Goal: Task Accomplishment & Management: Manage account settings

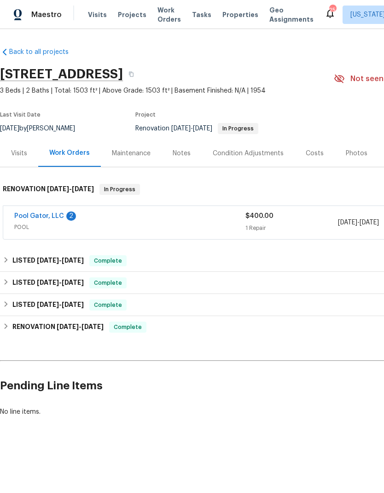
click at [55, 218] on link "Pool Gator, LLC" at bounding box center [39, 216] width 50 height 6
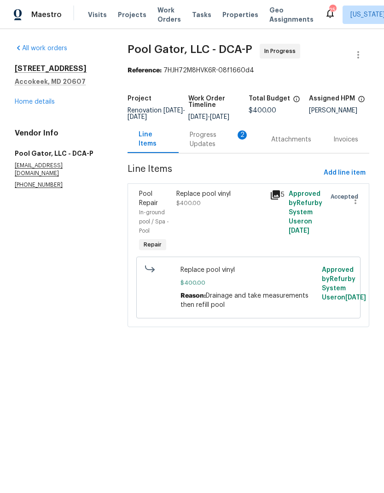
click at [208, 146] on div "Progress Updates 2" at bounding box center [219, 139] width 59 height 18
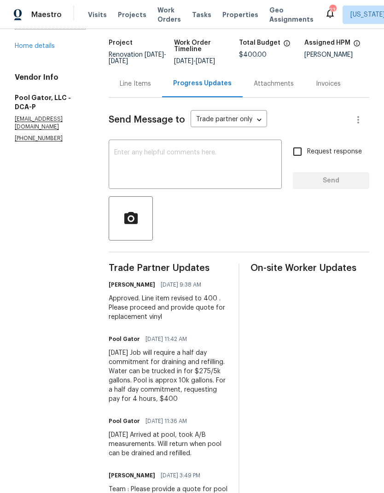
scroll to position [55, 0]
click at [45, 50] on link "Home details" at bounding box center [35, 46] width 40 height 6
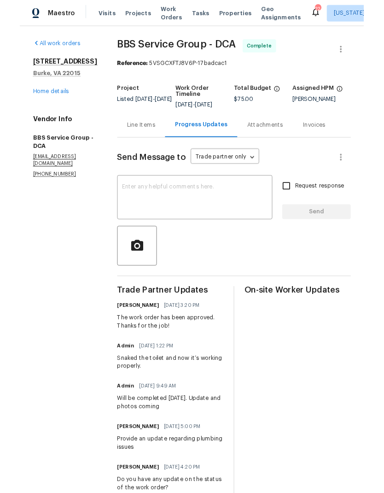
scroll to position [37, 0]
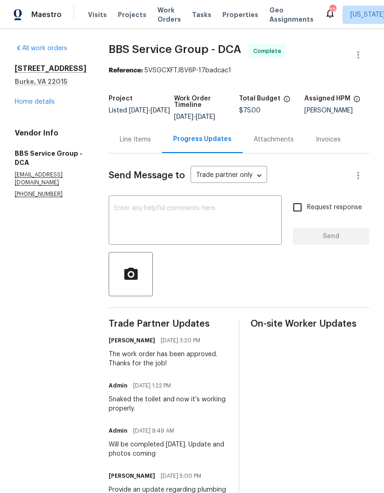
click at [41, 99] on link "Home details" at bounding box center [35, 102] width 40 height 6
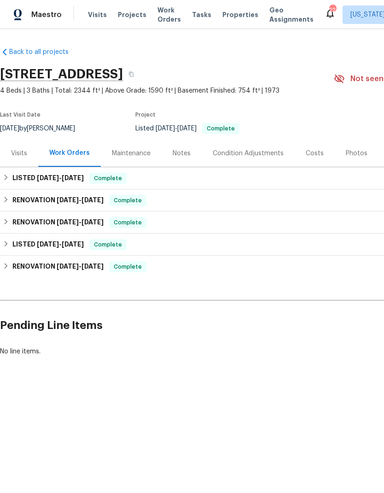
click at [129, 17] on span "Projects" at bounding box center [132, 14] width 29 height 9
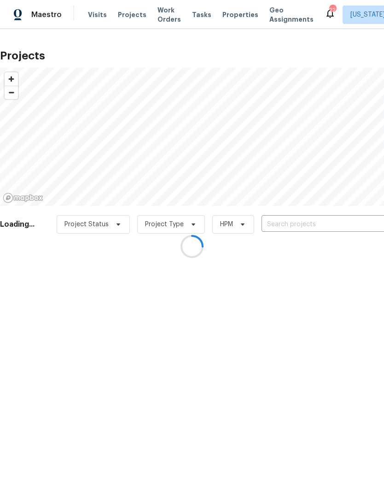
click at [311, 227] on div at bounding box center [192, 246] width 384 height 493
click at [296, 222] on div at bounding box center [192, 246] width 384 height 493
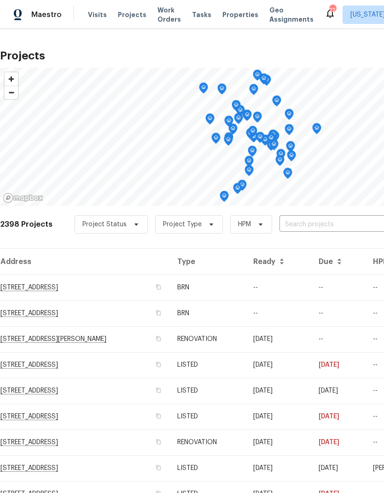
click at [315, 228] on input "text" at bounding box center [331, 224] width 105 height 14
type input "flint"
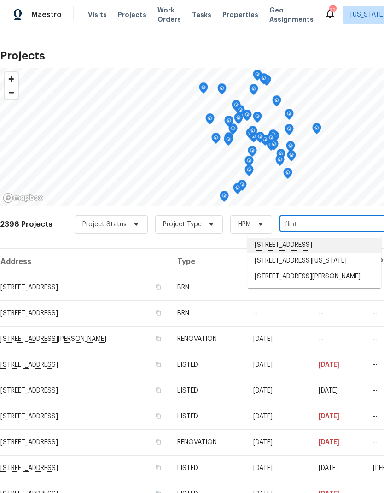
click at [306, 246] on li "26124 Flintonbridge Dr, Chantilly, VA 20152" at bounding box center [314, 246] width 134 height 16
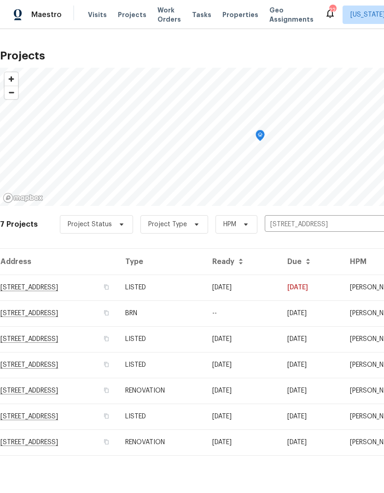
click at [205, 290] on td "LISTED" at bounding box center [161, 287] width 87 height 26
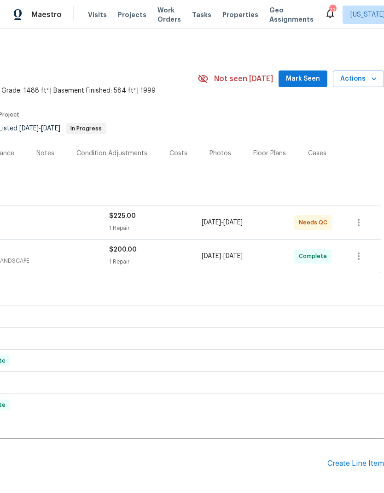
scroll to position [0, 136]
click at [171, 221] on div "$225.00 1 Repair" at bounding box center [155, 222] width 93 height 22
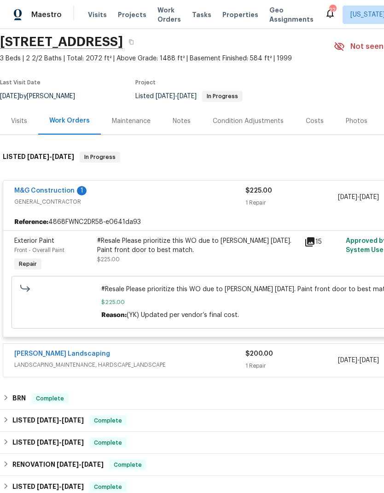
scroll to position [32, 0]
click at [63, 191] on link "M&G Construction" at bounding box center [44, 190] width 60 height 6
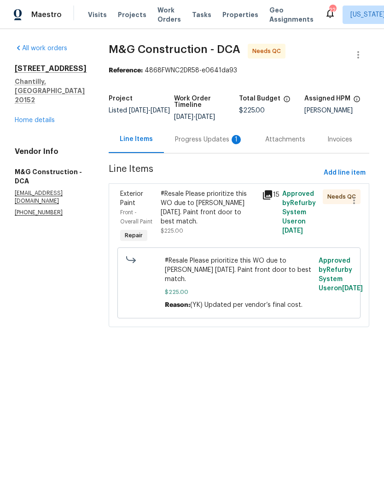
click at [220, 137] on div "Progress Updates 1" at bounding box center [209, 139] width 68 height 9
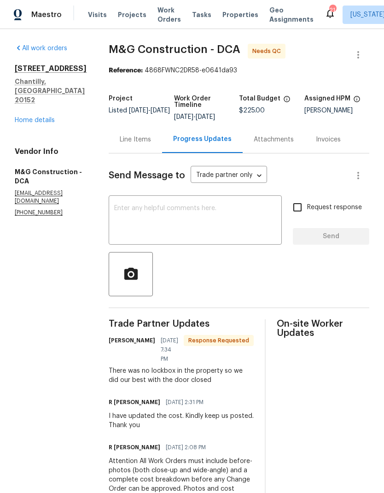
click at [46, 119] on div "All work orders 26124 Flintonbridge Dr Chantilly, VA 20152 Home details Vendor …" at bounding box center [51, 130] width 72 height 173
click at [138, 141] on div "Line Items" at bounding box center [135, 139] width 31 height 9
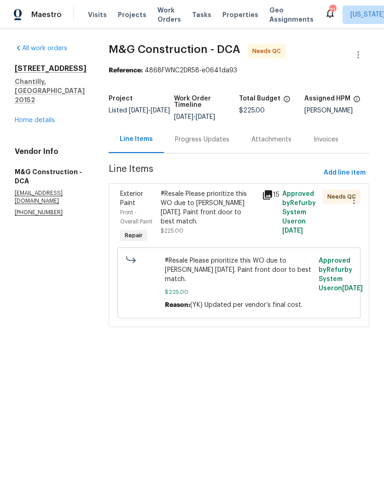
click at [251, 210] on div "#Resale Please prioritize this WO due to COE today. Paint front door to best ma…" at bounding box center [209, 207] width 96 height 37
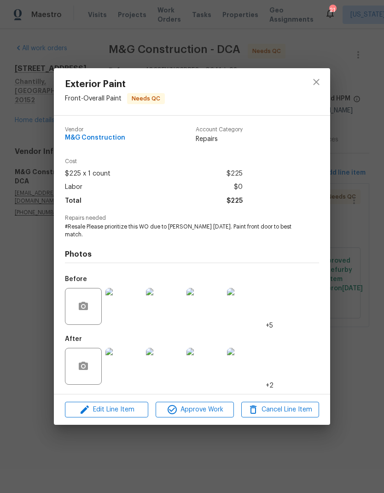
click at [127, 369] on img at bounding box center [123, 366] width 37 height 37
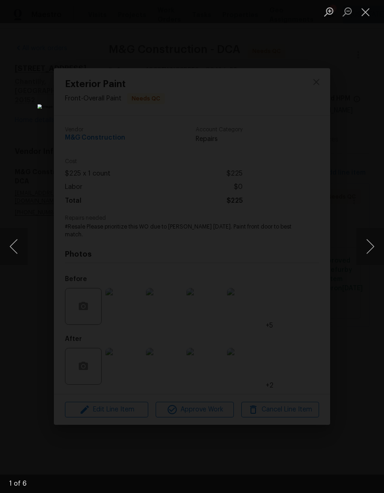
click at [367, 246] on button "Next image" at bounding box center [370, 246] width 28 height 37
click at [365, 246] on button "Next image" at bounding box center [370, 246] width 28 height 37
click at [367, 245] on button "Next image" at bounding box center [370, 246] width 28 height 37
click at [367, 246] on button "Next image" at bounding box center [370, 246] width 28 height 37
click at [368, 247] on button "Next image" at bounding box center [370, 246] width 28 height 37
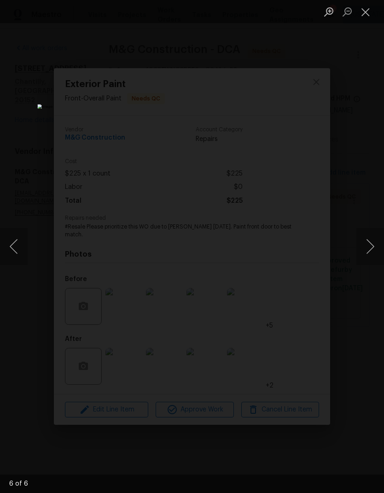
click at [368, 247] on button "Next image" at bounding box center [370, 246] width 28 height 37
click at [368, 246] on button "Next image" at bounding box center [370, 246] width 28 height 37
click at [368, 13] on button "Close lightbox" at bounding box center [365, 12] width 18 height 16
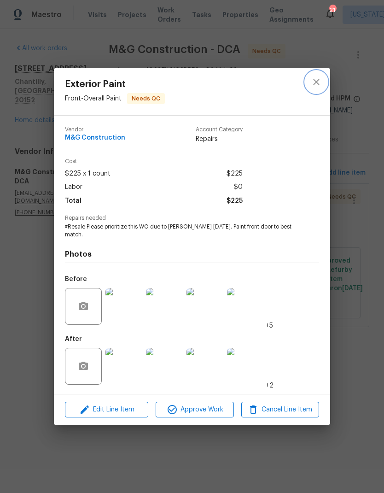
click at [313, 87] on icon "close" at bounding box center [316, 81] width 11 height 11
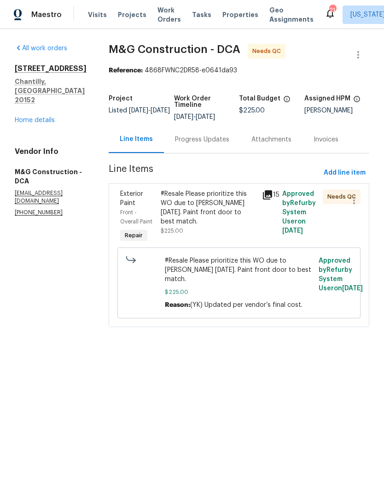
click at [51, 117] on link "Home details" at bounding box center [35, 120] width 40 height 6
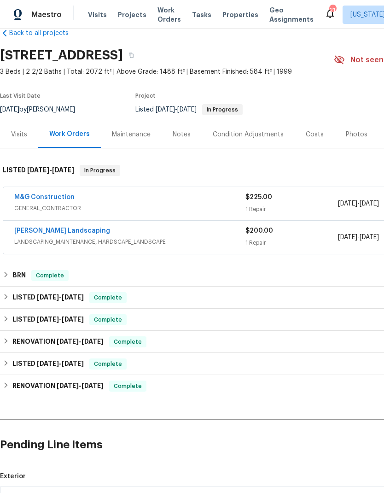
scroll to position [19, 0]
click at [246, 198] on span "$225.00" at bounding box center [258, 197] width 27 height 6
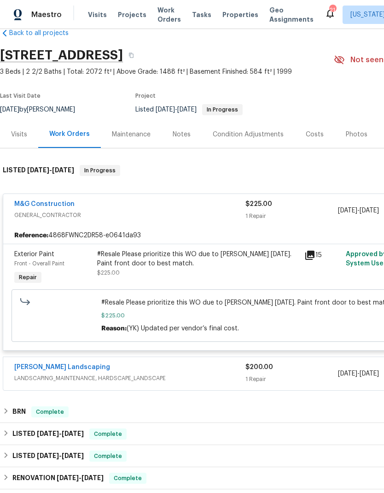
click at [221, 262] on div "#Resale Please prioritize this WO due to COE today. Paint front door to best ma…" at bounding box center [198, 258] width 202 height 18
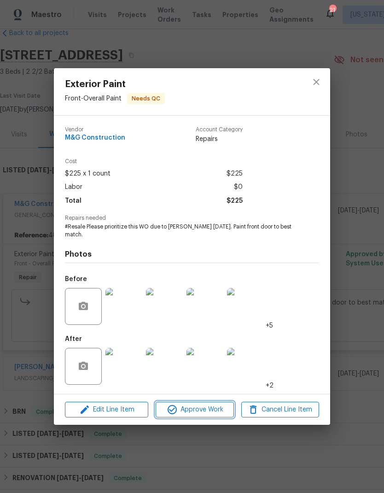
click at [208, 408] on span "Approve Work" at bounding box center [194, 410] width 72 height 12
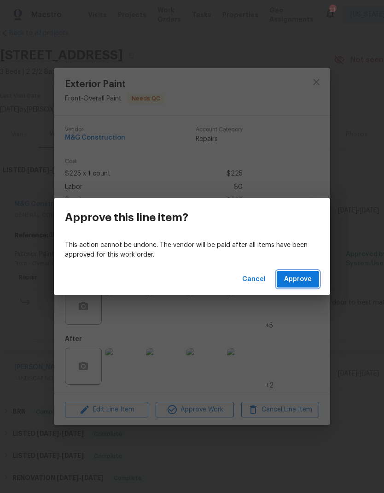
click at [297, 284] on button "Approve" at bounding box center [298, 279] width 42 height 17
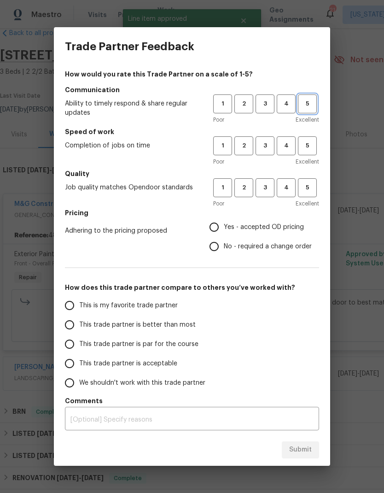
click at [313, 102] on span "5" at bounding box center [307, 104] width 17 height 11
click at [313, 143] on span "5" at bounding box center [307, 145] width 17 height 11
click at [315, 180] on button "5" at bounding box center [307, 187] width 19 height 19
click at [220, 225] on input "Yes - accepted OD pricing" at bounding box center [213, 226] width 19 height 19
radio input "true"
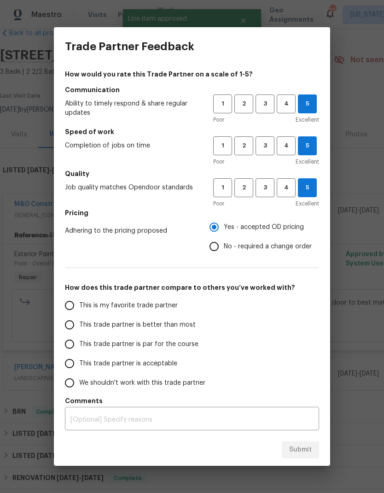
click at [67, 307] on input "This is my favorite trade partner" at bounding box center [69, 305] width 19 height 19
click at [309, 451] on span "Submit" at bounding box center [300, 450] width 23 height 12
radio input "true"
radio input "false"
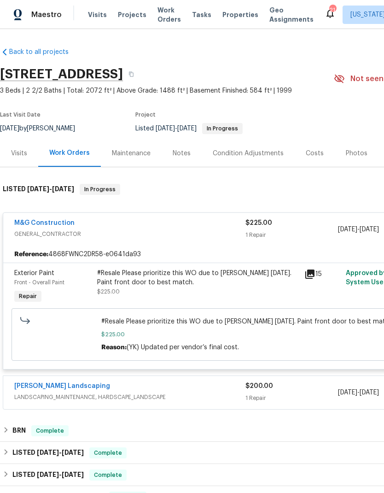
scroll to position [0, 0]
click at [230, 14] on span "Properties" at bounding box center [240, 14] width 36 height 9
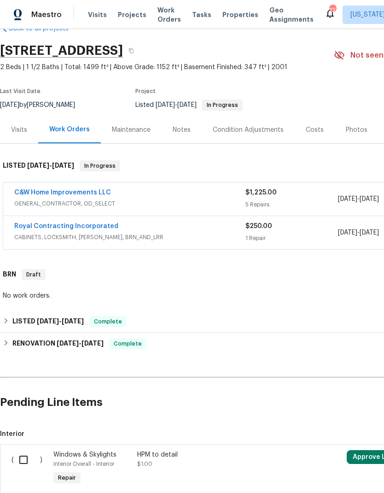
scroll to position [23, 0]
click at [216, 196] on div "C&W Home Improvements LLC" at bounding box center [129, 193] width 231 height 11
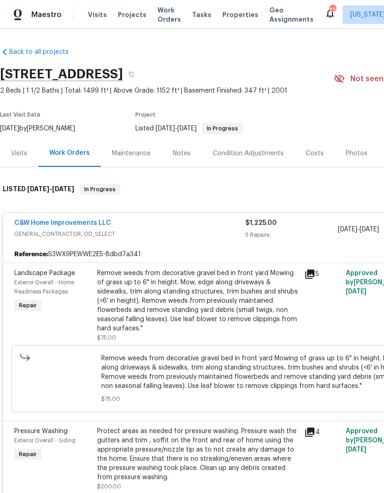
scroll to position [0, 0]
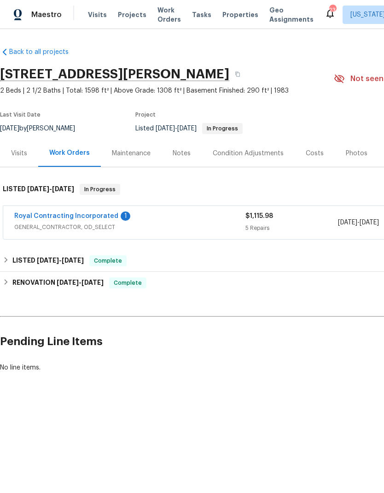
click at [99, 216] on link "Royal Contracting Incorporated" at bounding box center [66, 216] width 104 height 6
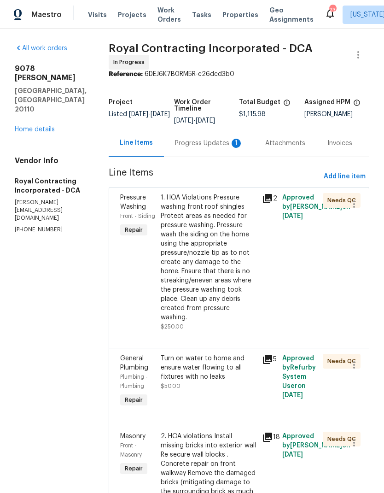
click at [227, 155] on div "Progress Updates 1" at bounding box center [209, 142] width 90 height 27
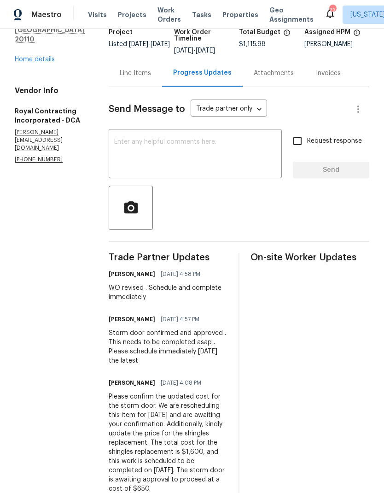
scroll to position [70, 0]
click at [144, 78] on div "Line Items" at bounding box center [135, 73] width 31 height 9
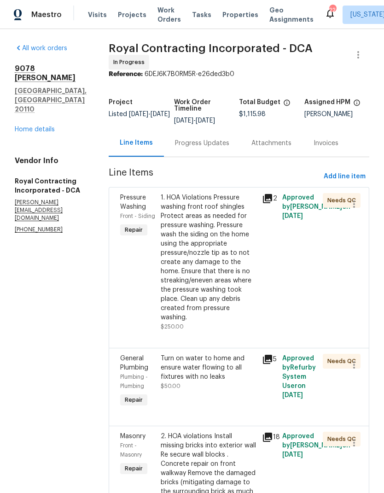
click at [209, 146] on div "Progress Updates" at bounding box center [202, 143] width 54 height 9
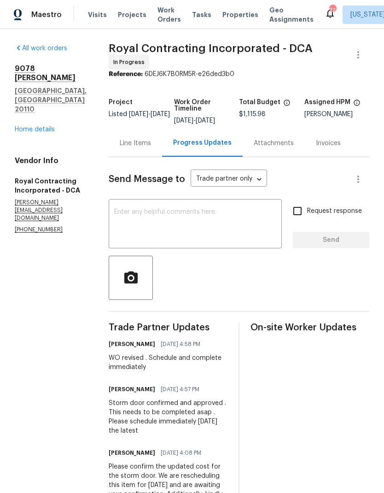
click at [146, 156] on div "Line Items" at bounding box center [135, 142] width 53 height 27
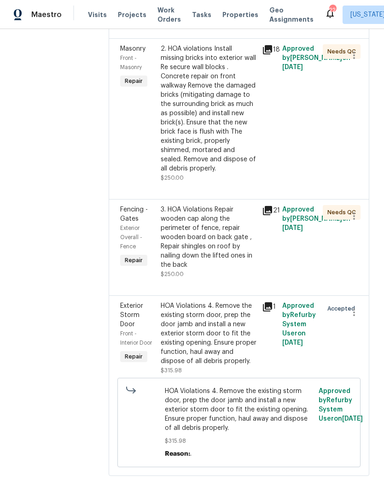
scroll to position [387, 0]
click at [215, 354] on div "HOA Violations 4. Remove the existing storm door, prep the door jamb and instal…" at bounding box center [209, 333] width 96 height 64
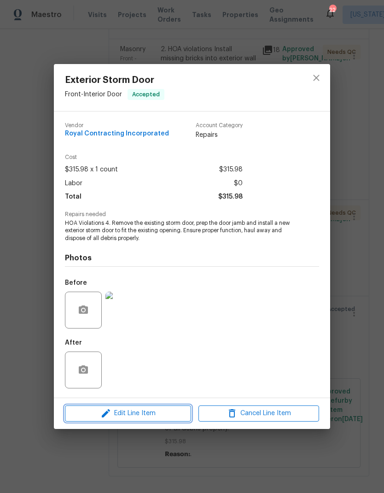
click at [156, 411] on span "Edit Line Item" at bounding box center [128, 413] width 121 height 12
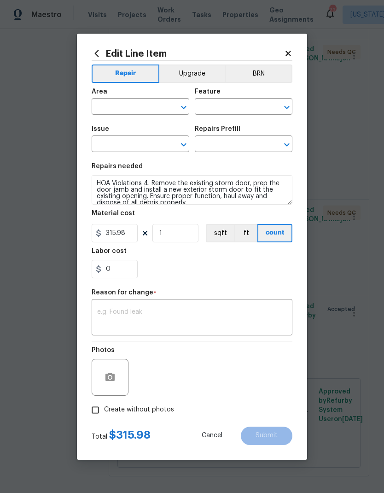
type input "Front"
type input "Interior Door"
type input "Exterior Storm Door"
type input "Remove & Replace Storm Door $315.98"
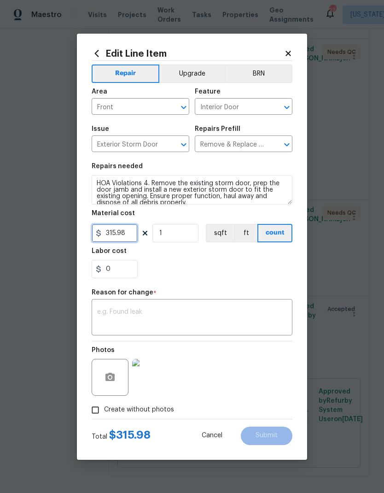
click at [127, 235] on input "315.98" at bounding box center [115, 233] width 46 height 18
type input "650"
click at [187, 307] on div "x ​" at bounding box center [192, 318] width 201 height 34
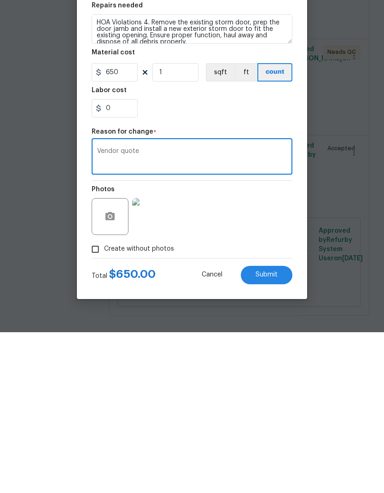
type textarea "Vendor quote"
click at [266, 432] on span "Submit" at bounding box center [266, 435] width 22 height 7
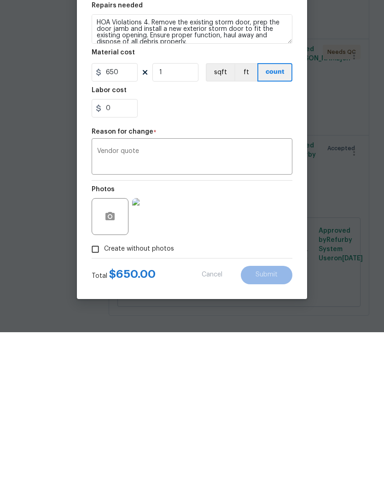
scroll to position [37, 0]
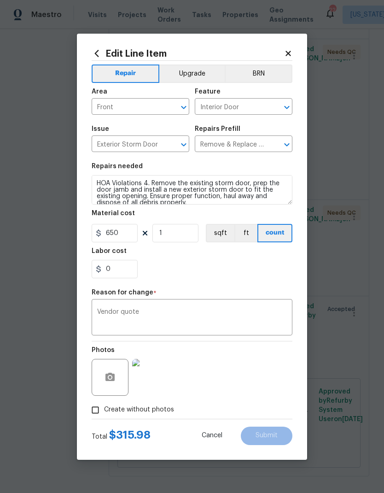
type input "315.98"
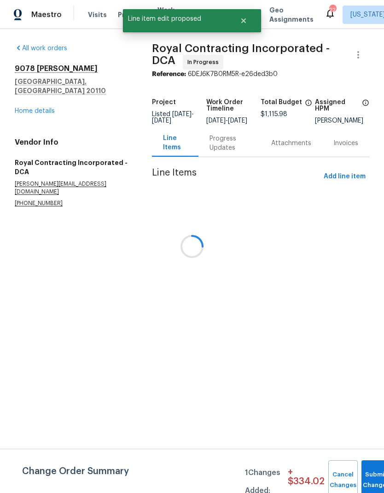
scroll to position [0, 0]
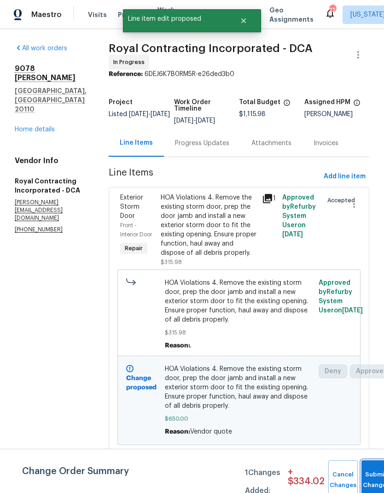
click at [369, 470] on button "Submit Changes" at bounding box center [375, 480] width 29 height 40
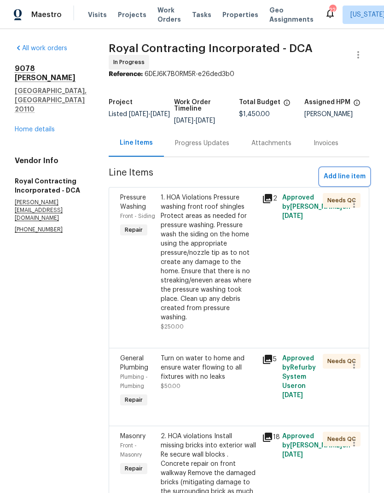
click at [347, 181] on span "Add line item" at bounding box center [345, 177] width 42 height 12
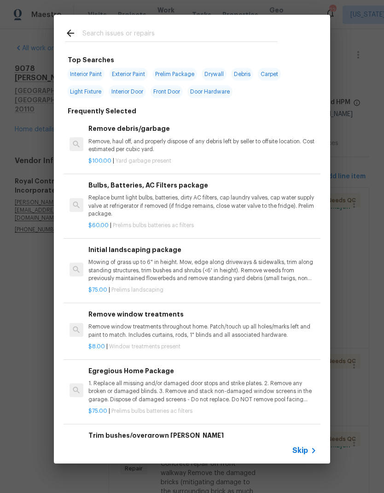
click at [233, 32] on input "text" at bounding box center [179, 35] width 195 height 14
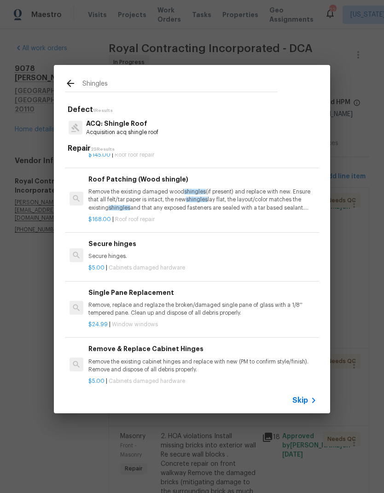
type input "Shingles"
click at [272, 104] on div "Defect 1 Results ACQ: Shingle Roof Acquisition acq shingle roof Repair 25 Resul…" at bounding box center [192, 244] width 276 height 286
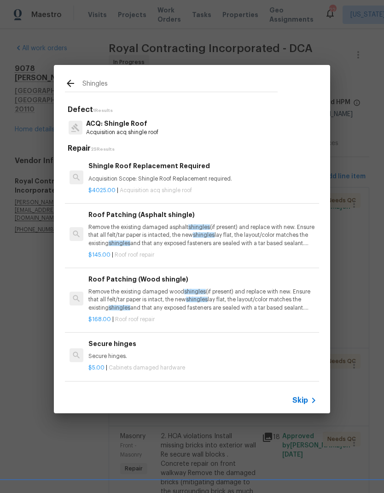
click at [215, 186] on p "$4025.00 | Acquisition acq shingle roof" at bounding box center [202, 190] width 228 height 8
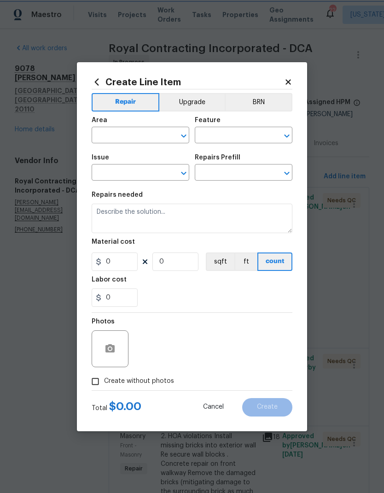
type input "Acquisition"
type input "ACQ: Shingle Roof"
type input "Shingle Roof Replacement Required $4,025.00"
type textarea "Acquisition Scope: Shingle Roof Replacement required."
type input "4025"
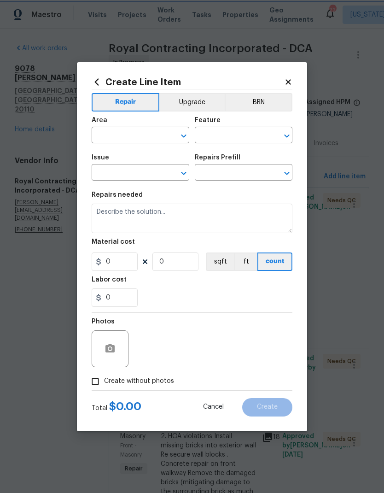
type input "1"
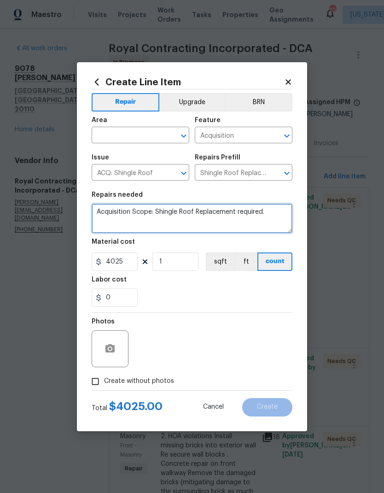
click at [156, 213] on textarea "Acquisition Scope: Shingle Roof Replacement required." at bounding box center [192, 217] width 201 height 29
type textarea "Shingle Roof Replacement required."
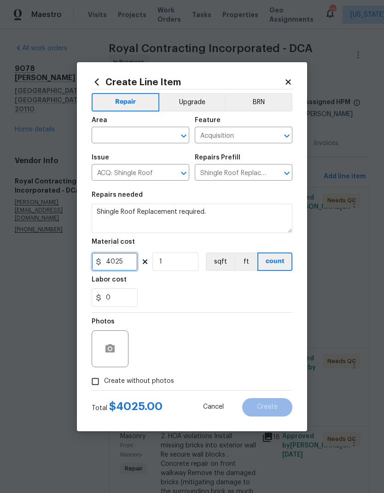
click at [135, 262] on input "4025" at bounding box center [115, 261] width 46 height 18
type input "1600"
click at [179, 287] on div "Labor cost" at bounding box center [192, 282] width 201 height 12
click at [109, 349] on circle "button" at bounding box center [110, 348] width 3 height 3
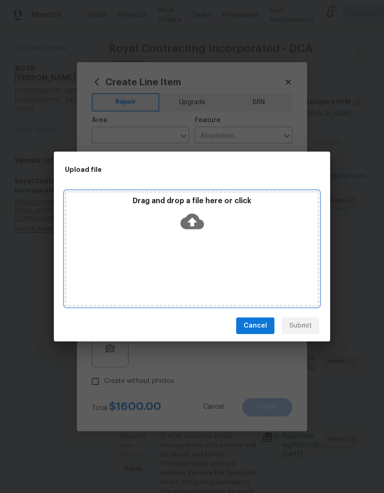
click at [204, 216] on div "Drag and drop a file here or click" at bounding box center [191, 216] width 251 height 40
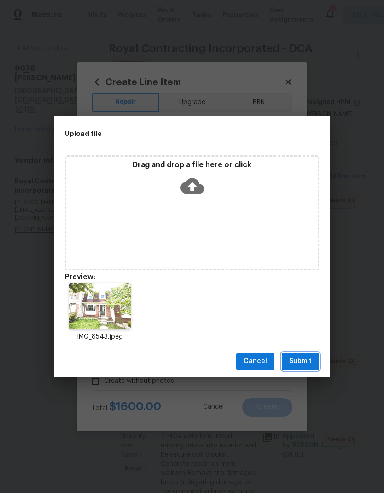
click at [303, 361] on span "Submit" at bounding box center [300, 361] width 23 height 12
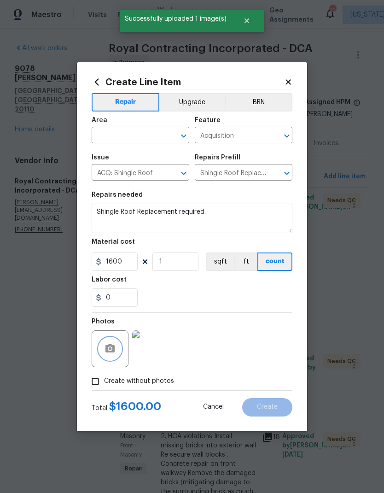
click at [185, 133] on icon "Open" at bounding box center [183, 135] width 11 height 11
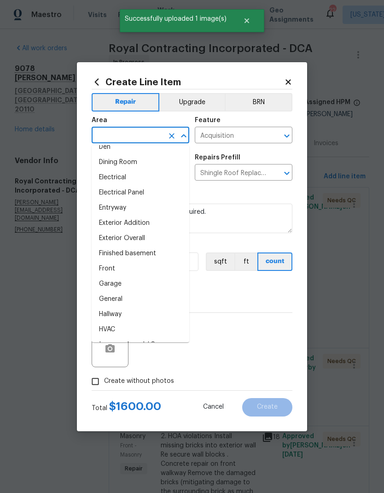
scroll to position [161, 0]
click at [134, 266] on li "Front" at bounding box center [141, 268] width 98 height 15
type input "Front"
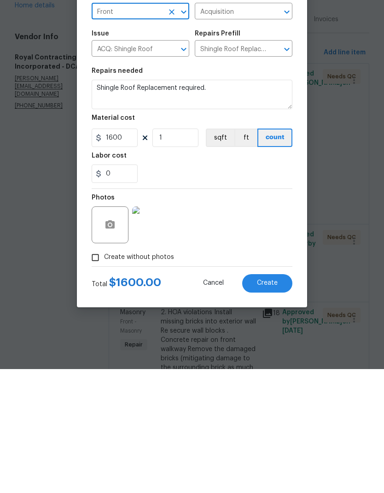
click at [276, 398] on button "Create" at bounding box center [267, 407] width 50 height 18
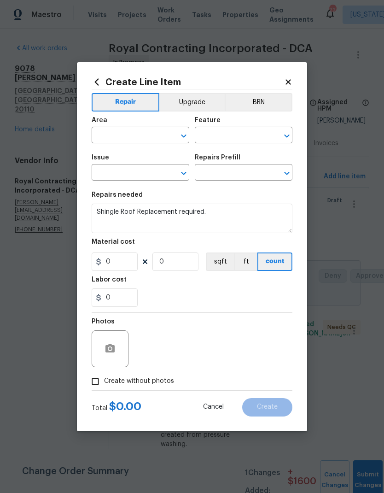
scroll to position [0, 0]
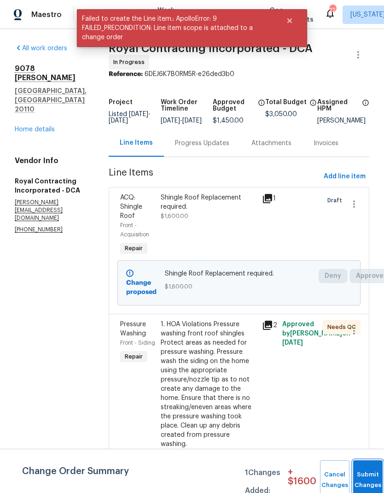
click at [365, 470] on button "Submit Changes" at bounding box center [367, 480] width 29 height 40
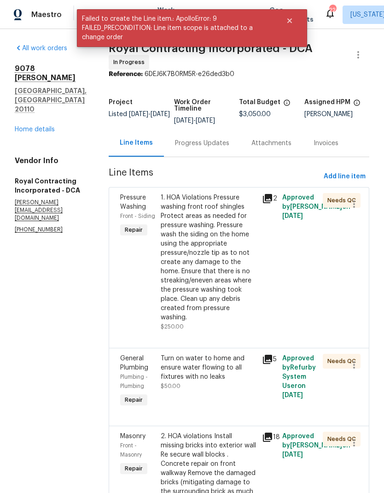
click at [226, 294] on div "1. HOA Violations Pressure washing front roof shingles Protect areas as needed …" at bounding box center [209, 257] width 96 height 129
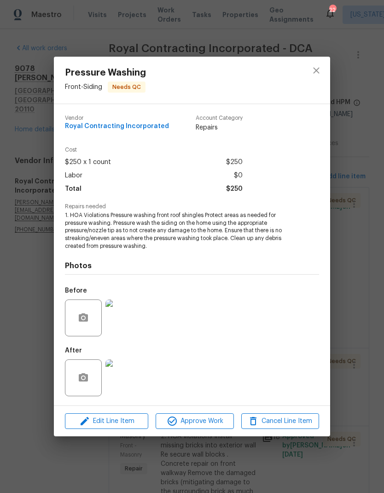
click at [128, 378] on img at bounding box center [123, 377] width 37 height 37
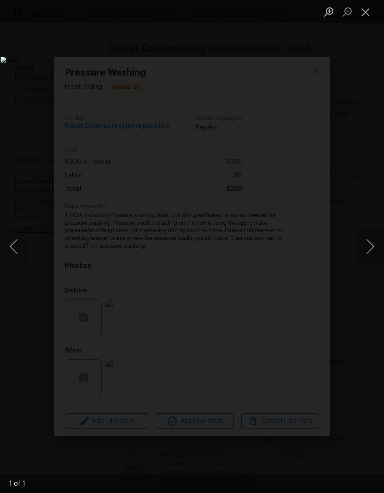
click at [369, 9] on button "Close lightbox" at bounding box center [365, 12] width 18 height 16
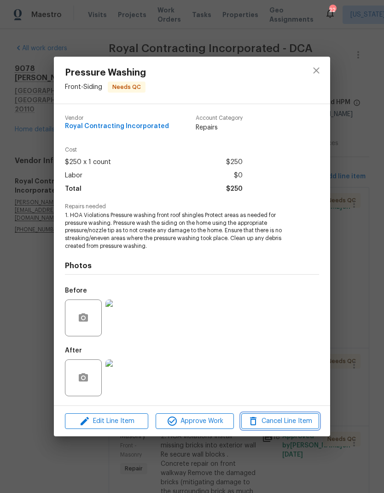
click at [285, 422] on span "Cancel Line Item" at bounding box center [280, 421] width 72 height 12
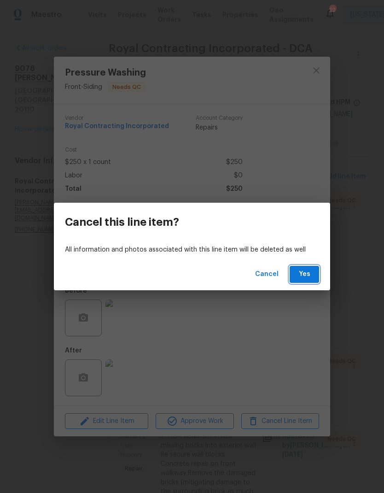
click at [307, 274] on span "Yes" at bounding box center [304, 274] width 15 height 12
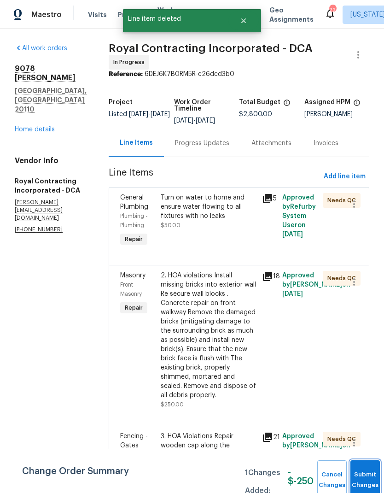
click at [361, 469] on button "Submit Changes" at bounding box center [364, 480] width 29 height 40
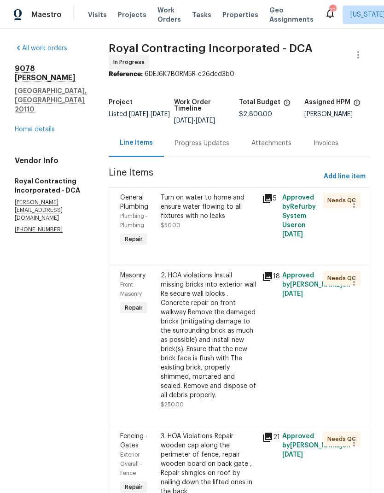
click at [226, 228] on div "Turn on water to home and ensure water flowing to all fixtures with no leaks $5…" at bounding box center [209, 211] width 96 height 37
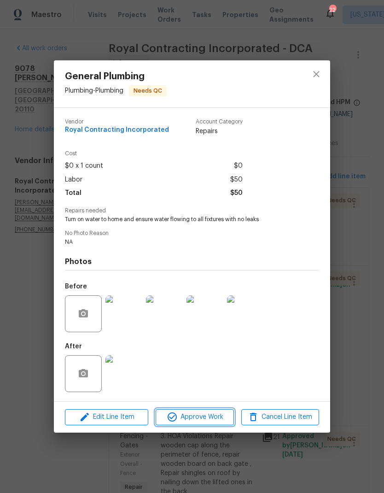
click at [205, 418] on span "Approve Work" at bounding box center [194, 417] width 72 height 12
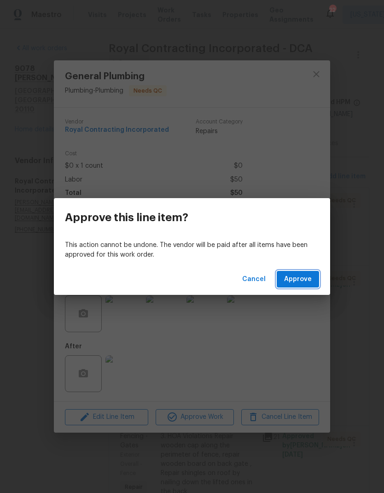
click at [297, 284] on span "Approve" at bounding box center [298, 279] width 28 height 12
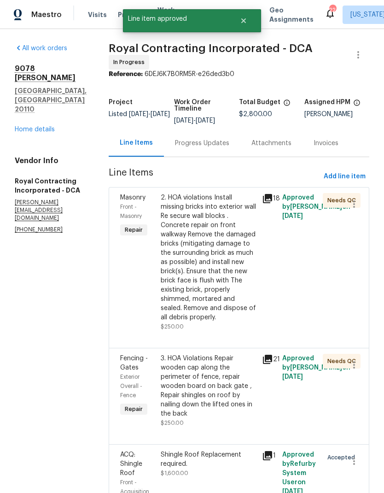
click at [214, 299] on div "2. HOA violations Install missing bricks into exterior wall Re secure wall bloc…" at bounding box center [209, 257] width 96 height 129
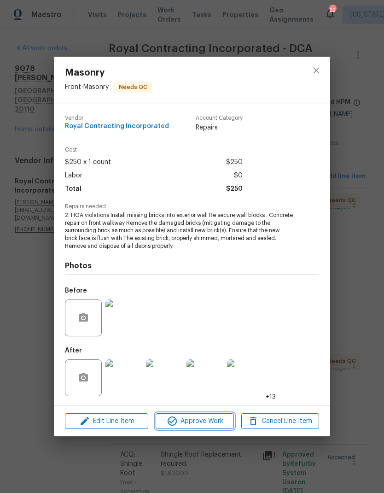
click at [209, 423] on span "Approve Work" at bounding box center [194, 421] width 72 height 12
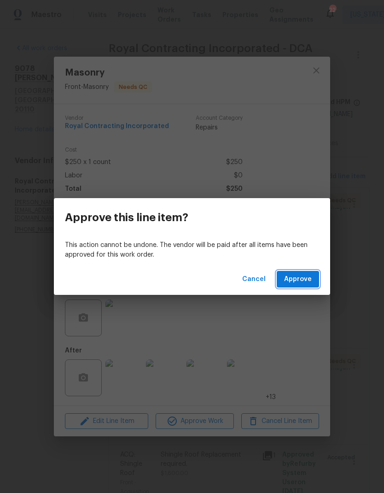
click at [306, 277] on span "Approve" at bounding box center [298, 279] width 28 height 12
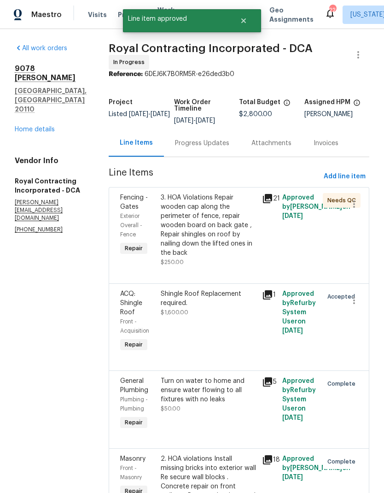
click at [226, 254] on div "3. HOA Violations Repair wooden cap along the perimeter of fence, repair wooden…" at bounding box center [209, 225] width 96 height 64
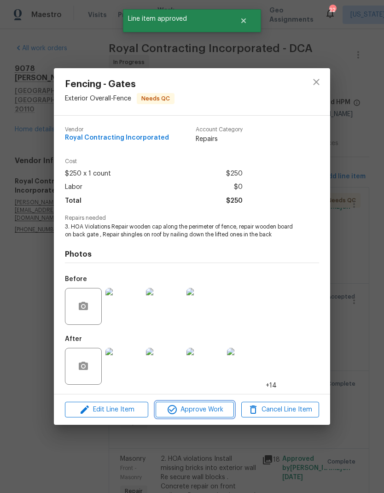
click at [209, 406] on span "Approve Work" at bounding box center [194, 410] width 72 height 12
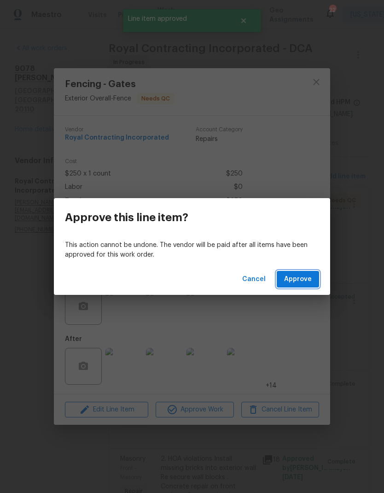
click at [307, 284] on button "Approve" at bounding box center [298, 279] width 42 height 17
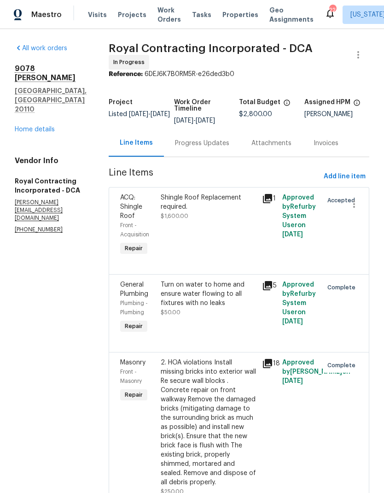
click at [215, 156] on div "Progress Updates" at bounding box center [202, 142] width 76 height 27
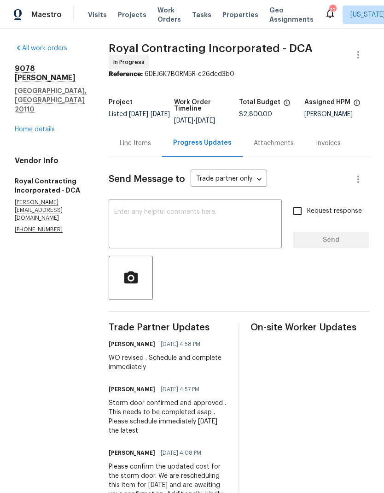
scroll to position [0, 15]
click at [226, 238] on textarea at bounding box center [195, 225] width 162 height 32
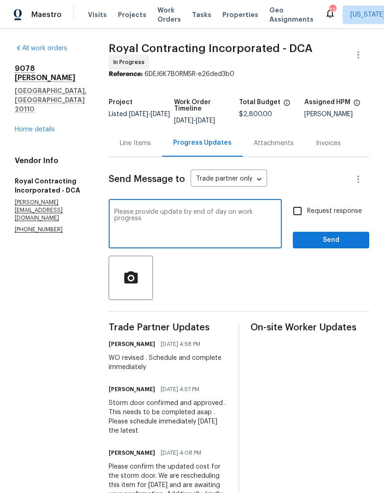
type textarea "Please provide update by end of day on work progress"
click at [288, 215] on input "Request response" at bounding box center [297, 210] width 19 height 19
checkbox input "true"
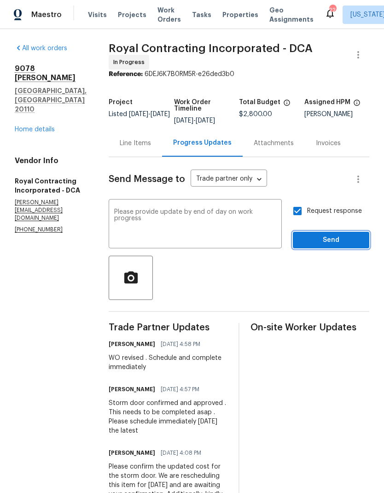
click at [309, 246] on span "Send" at bounding box center [331, 240] width 62 height 12
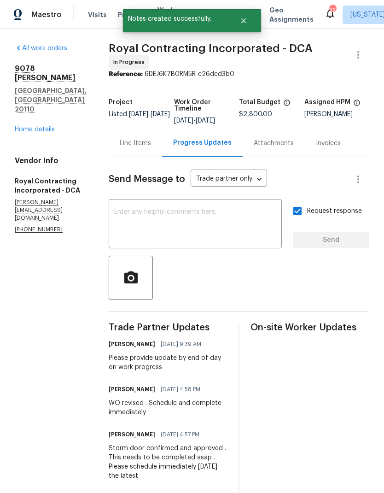
click at [35, 126] on link "Home details" at bounding box center [35, 129] width 40 height 6
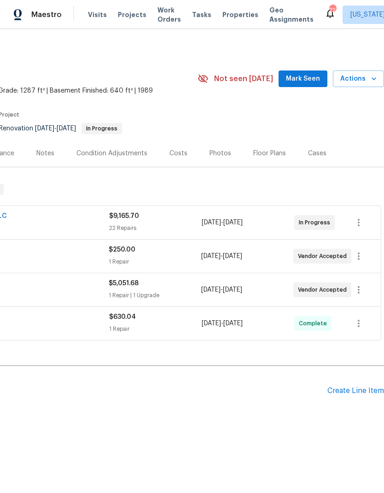
scroll to position [0, 136]
click at [357, 258] on icon "button" at bounding box center [358, 255] width 11 height 11
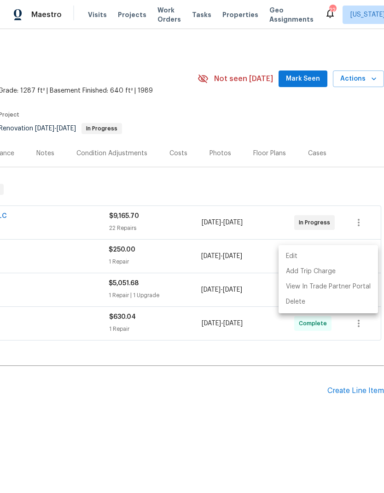
click at [344, 257] on li "Edit" at bounding box center [327, 256] width 99 height 15
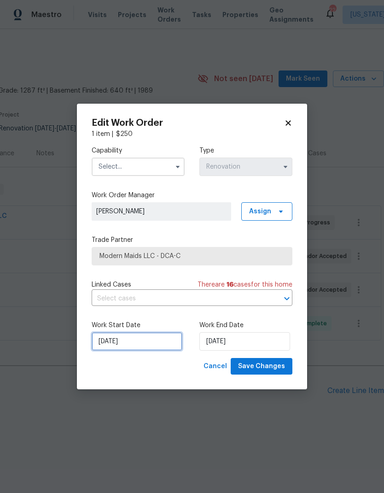
click at [146, 339] on input "[DATE]" at bounding box center [137, 341] width 91 height 18
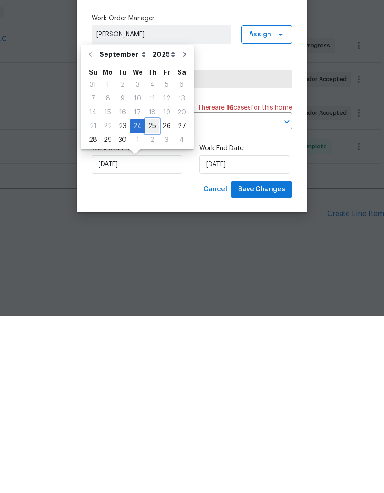
click at [151, 296] on div "25" at bounding box center [152, 302] width 14 height 13
type input "9/25/2025"
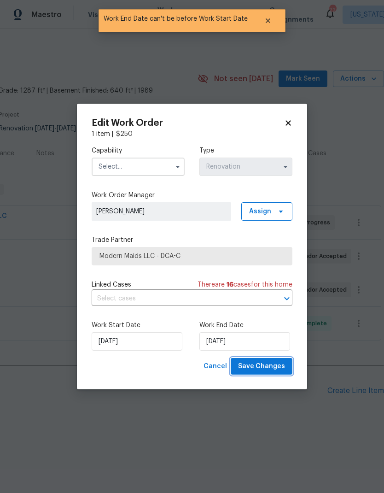
click at [264, 366] on span "Save Changes" at bounding box center [261, 366] width 47 height 12
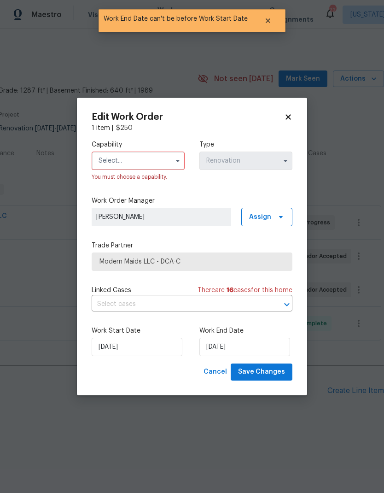
click at [175, 158] on icon "button" at bounding box center [177, 160] width 7 height 7
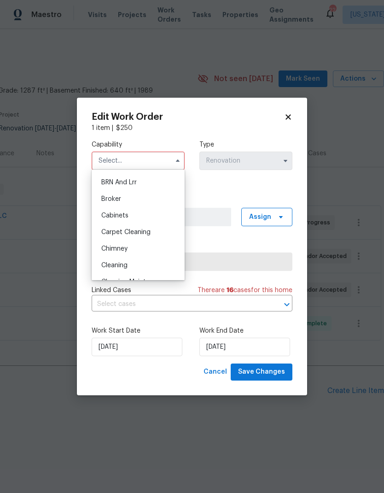
scroll to position [47, 0]
click at [143, 263] on div "Cleaning" at bounding box center [138, 265] width 88 height 17
type input "Cleaning"
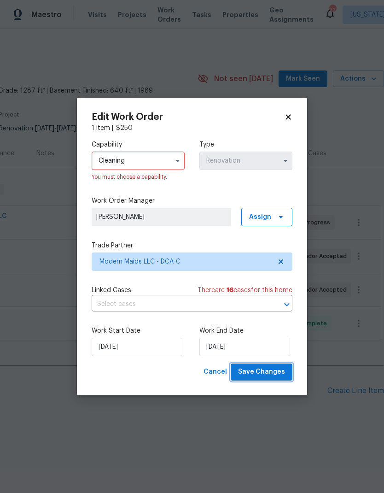
click at [255, 365] on button "Save Changes" at bounding box center [262, 371] width 62 height 17
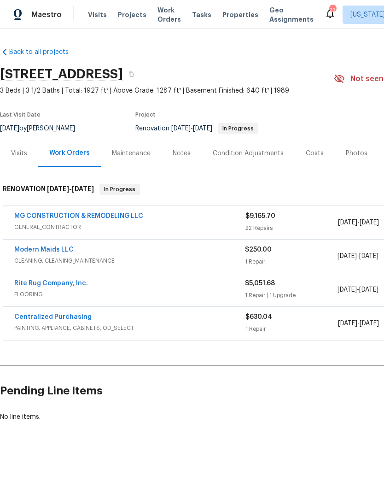
scroll to position [0, 0]
click at [57, 247] on link "Modern Maids LLC" at bounding box center [43, 249] width 59 height 6
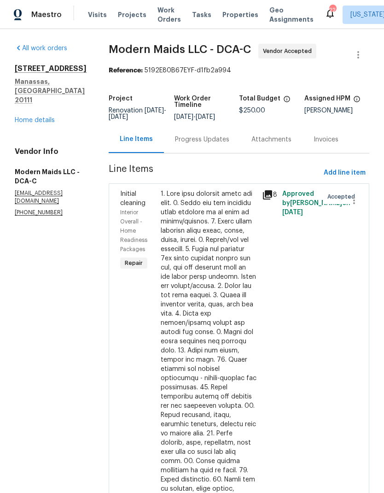
click at [211, 144] on div "Progress Updates" at bounding box center [202, 139] width 54 height 9
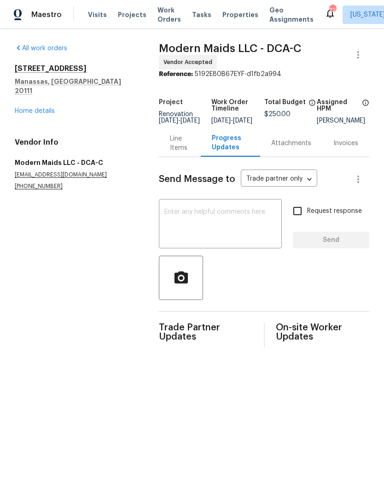
click at [246, 231] on textarea at bounding box center [220, 225] width 112 height 32
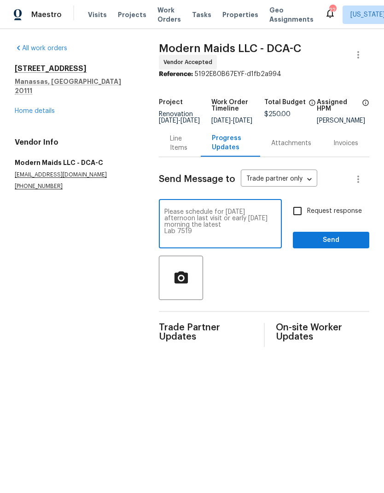
click at [171, 234] on textarea "Please schedule for tomorrow afternoon last visit or early Thursday morning the…" at bounding box center [220, 225] width 112 height 32
type textarea "Please schedule for tomorrow afternoon last visit or early Thursday morning the…"
click at [302, 220] on input "Request response" at bounding box center [297, 210] width 19 height 19
checkbox input "true"
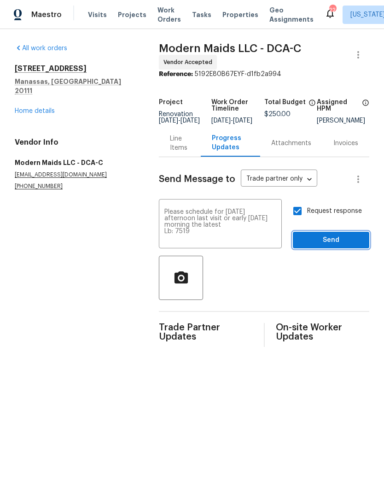
click at [337, 246] on span "Send" at bounding box center [331, 240] width 62 height 12
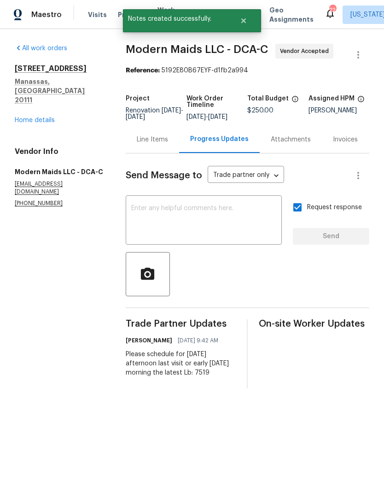
click at [40, 117] on link "Home details" at bounding box center [35, 120] width 40 height 6
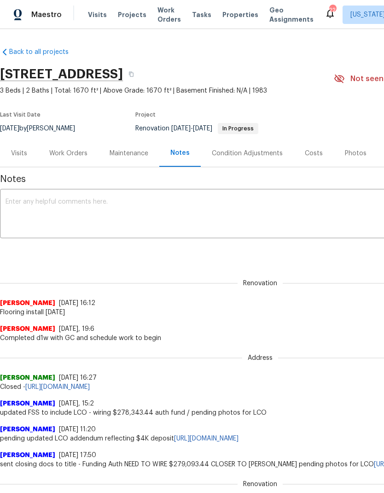
click at [82, 154] on div "Work Orders" at bounding box center [68, 153] width 38 height 9
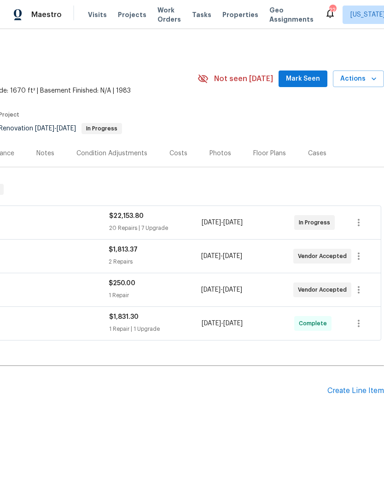
scroll to position [0, 136]
